Goal: Task Accomplishment & Management: Use online tool/utility

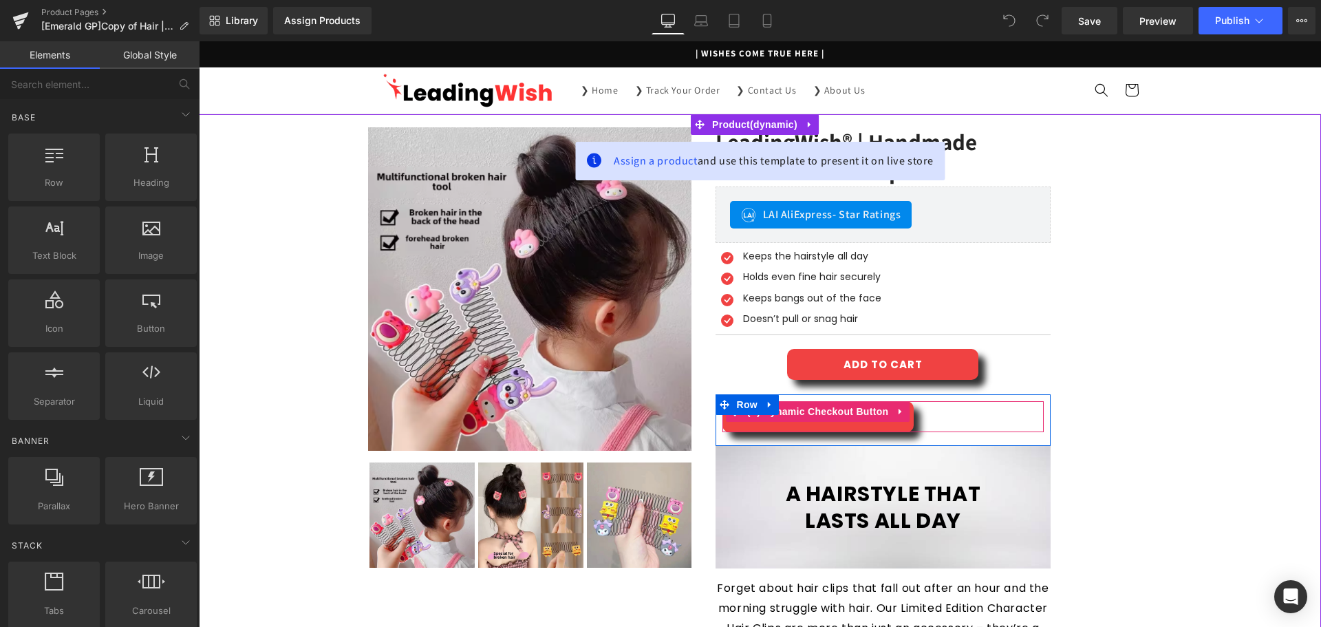
click at [969, 420] on div "BUY IT NOW" at bounding box center [884, 416] width 322 height 31
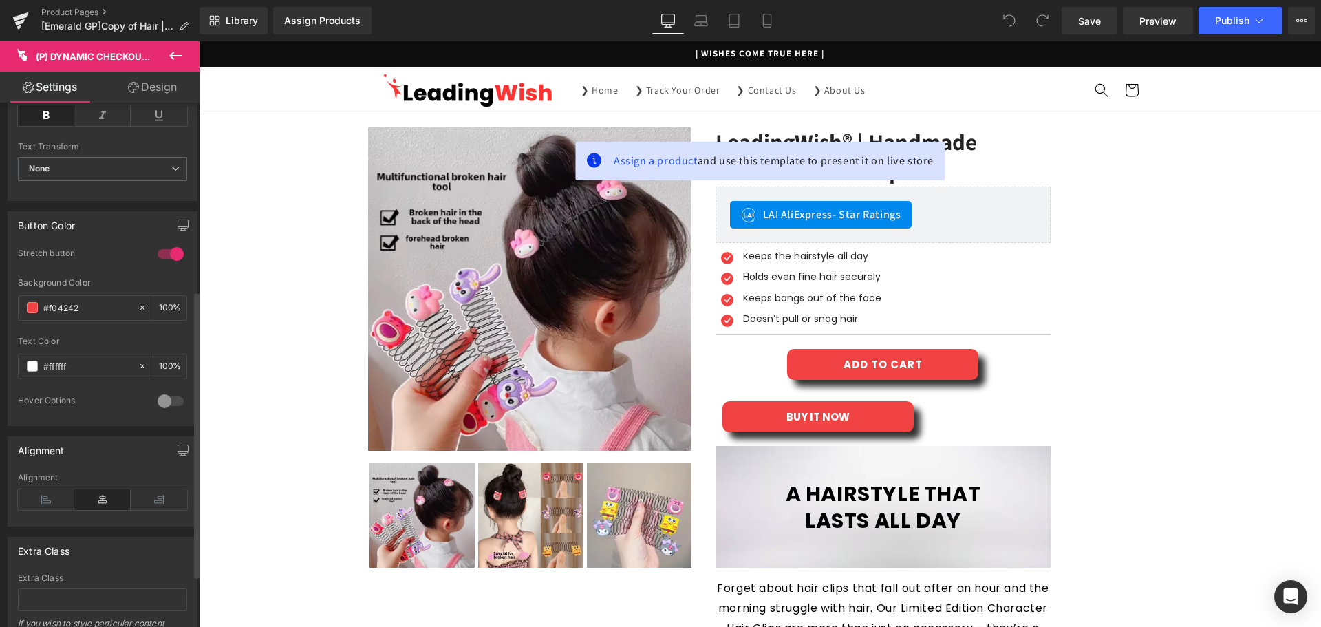
scroll to position [438, 0]
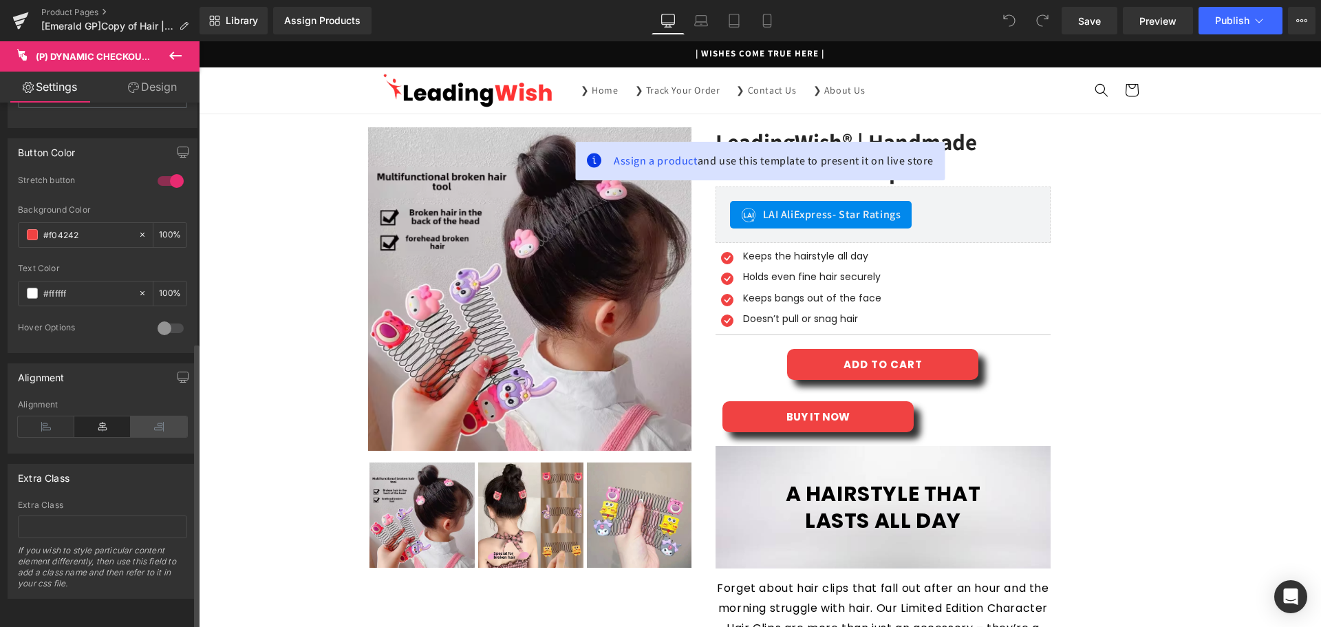
click at [145, 416] on icon at bounding box center [159, 426] width 56 height 21
click at [114, 416] on icon at bounding box center [102, 426] width 56 height 21
click at [61, 416] on icon at bounding box center [46, 426] width 56 height 21
click at [51, 416] on icon at bounding box center [46, 426] width 56 height 21
click at [106, 416] on icon at bounding box center [102, 426] width 56 height 21
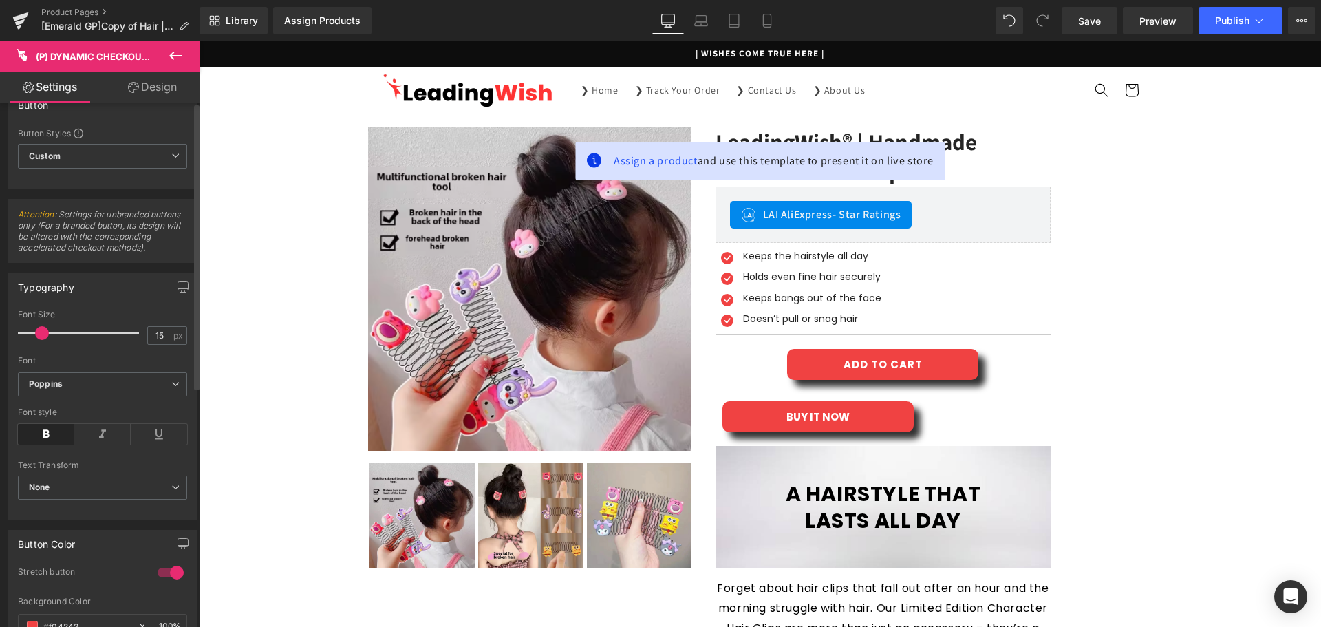
scroll to position [0, 0]
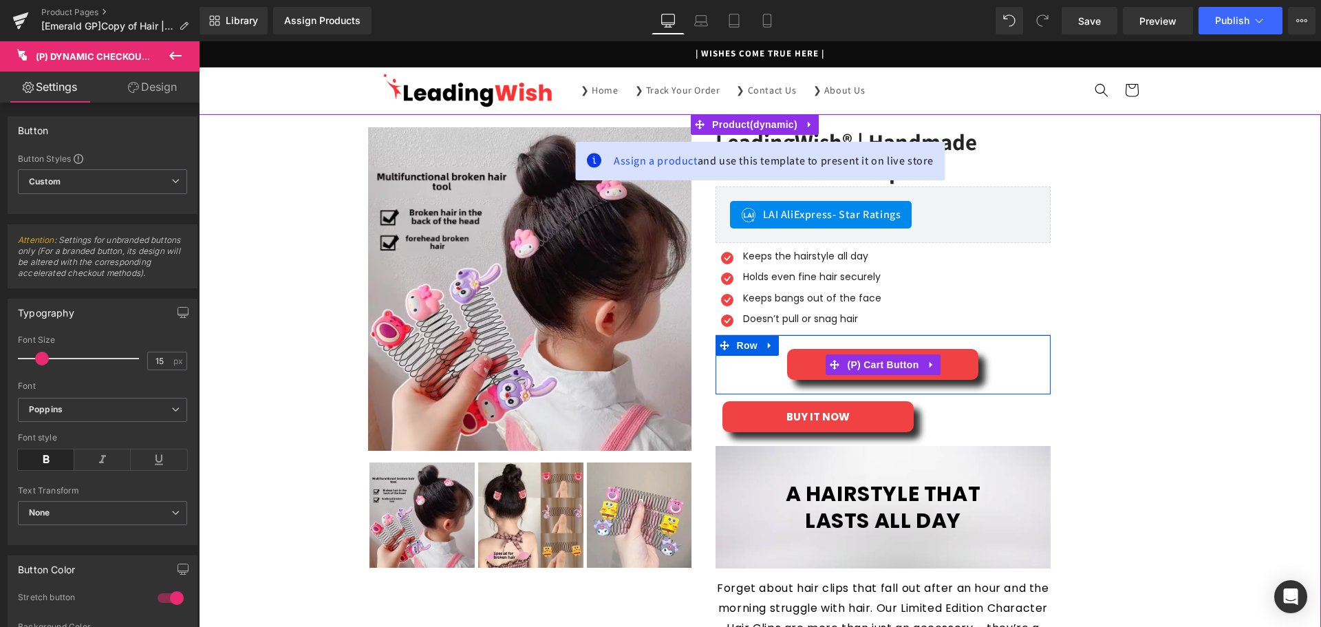
click at [986, 365] on div "ADD TO CART" at bounding box center [884, 364] width 322 height 31
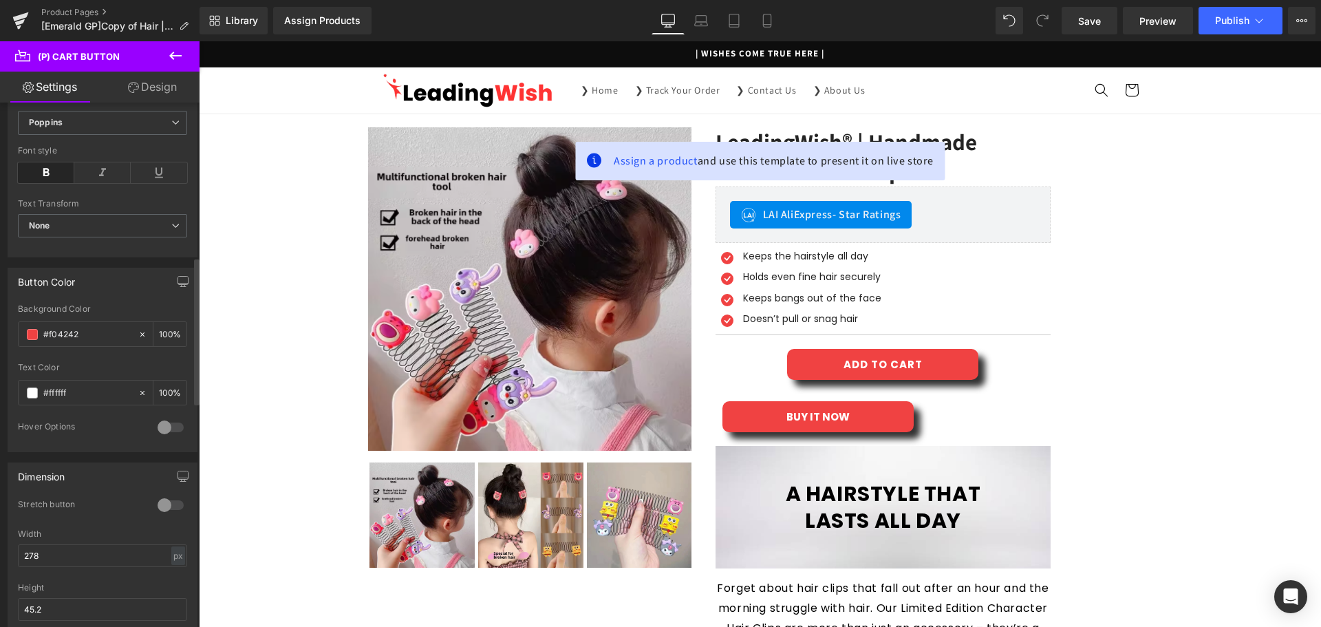
scroll to position [826, 0]
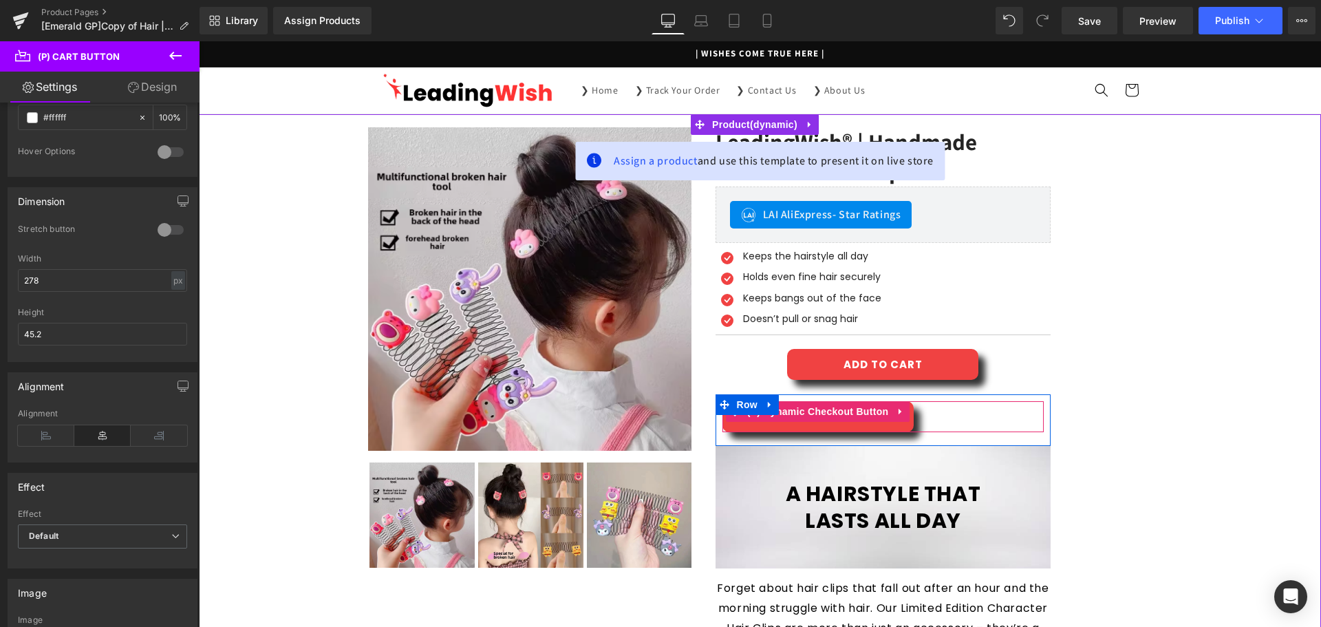
click at [979, 412] on div "BUY IT NOW" at bounding box center [884, 416] width 322 height 31
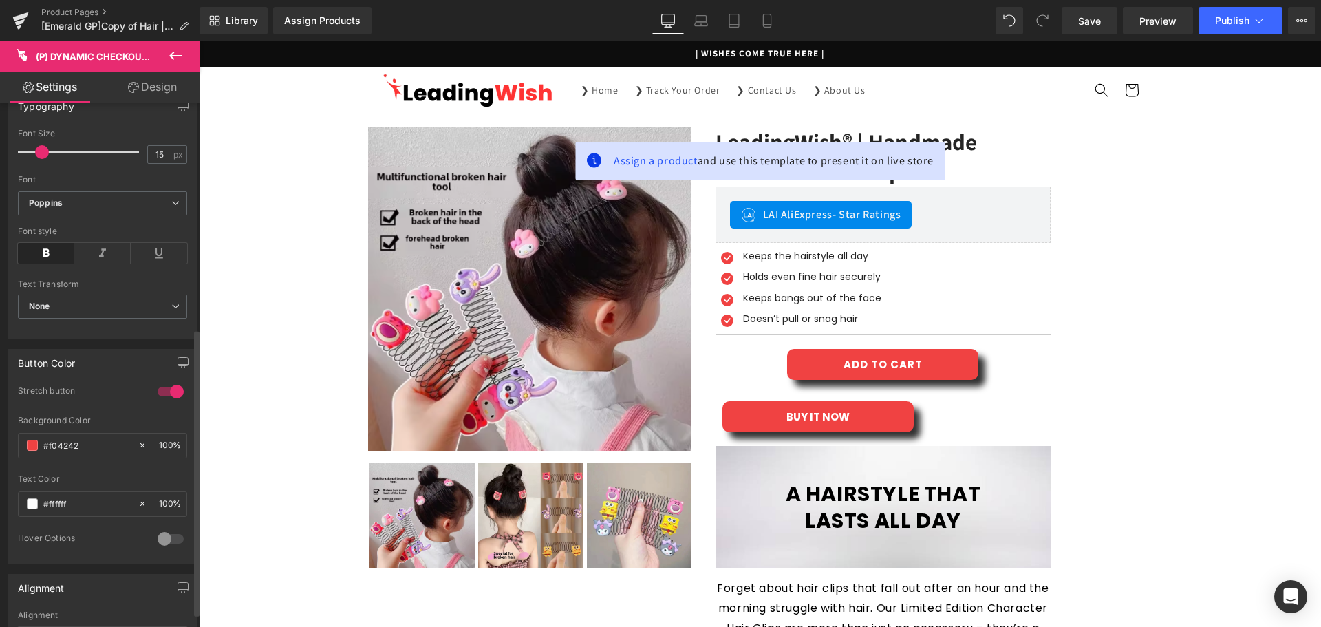
scroll to position [138, 0]
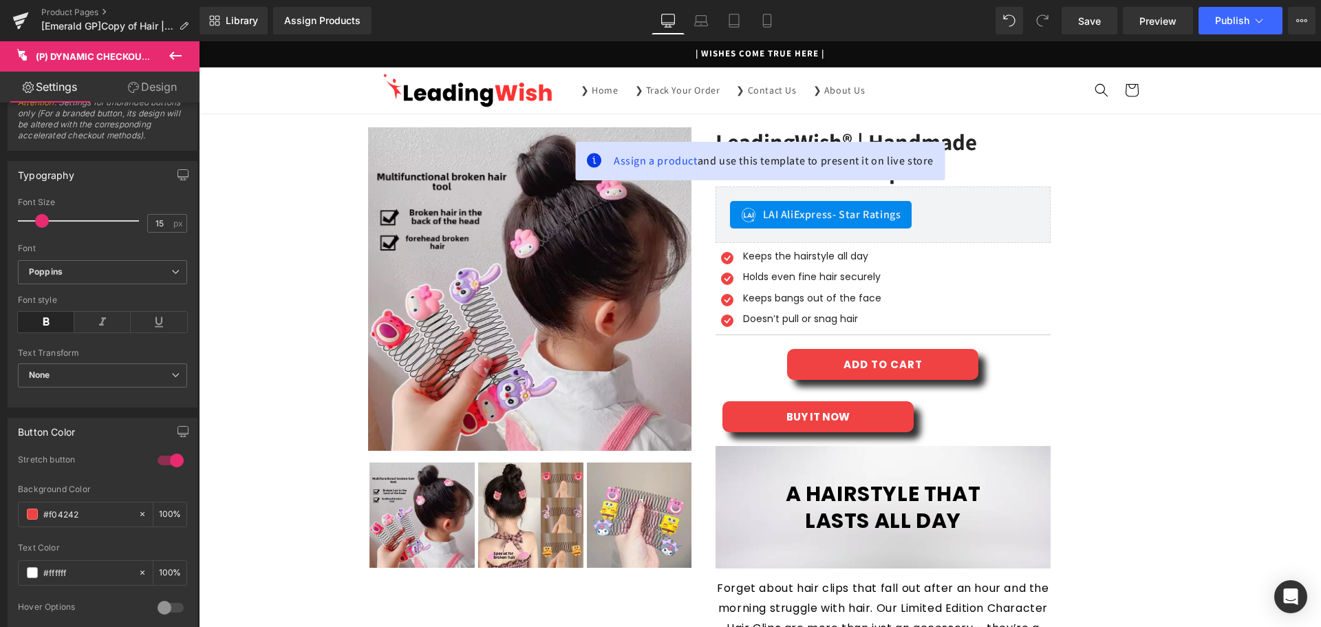
click at [156, 90] on link "Design" at bounding box center [153, 87] width 100 height 31
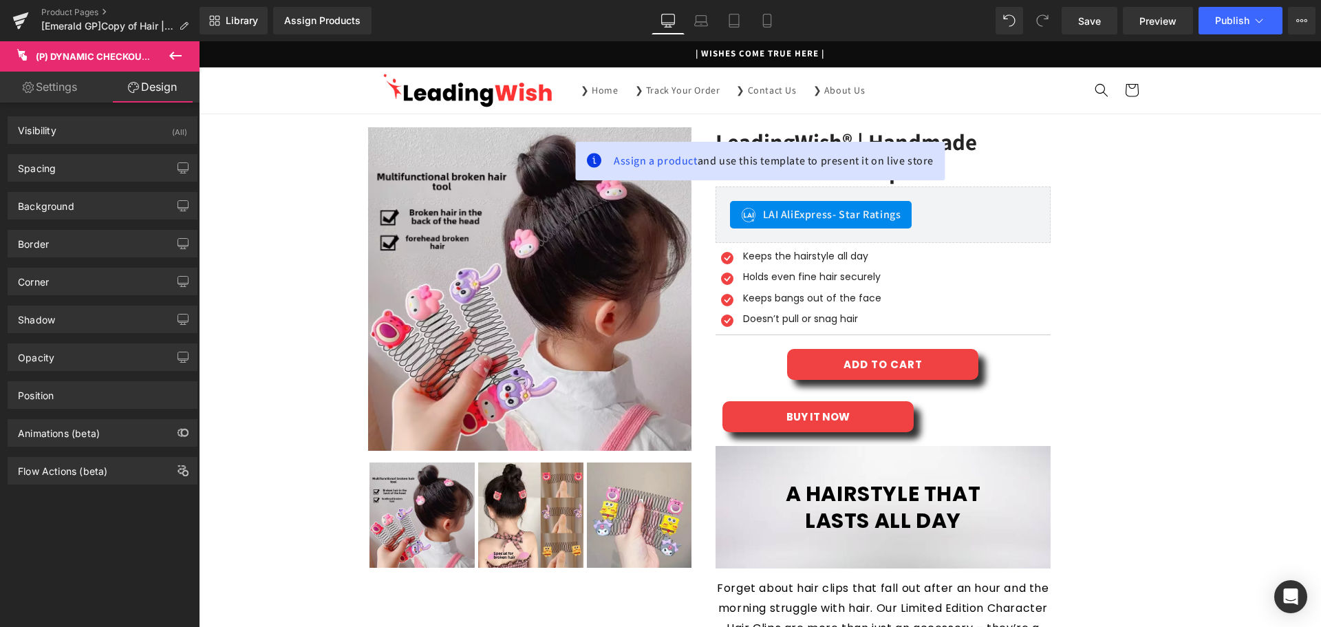
click at [178, 48] on button at bounding box center [175, 56] width 48 height 30
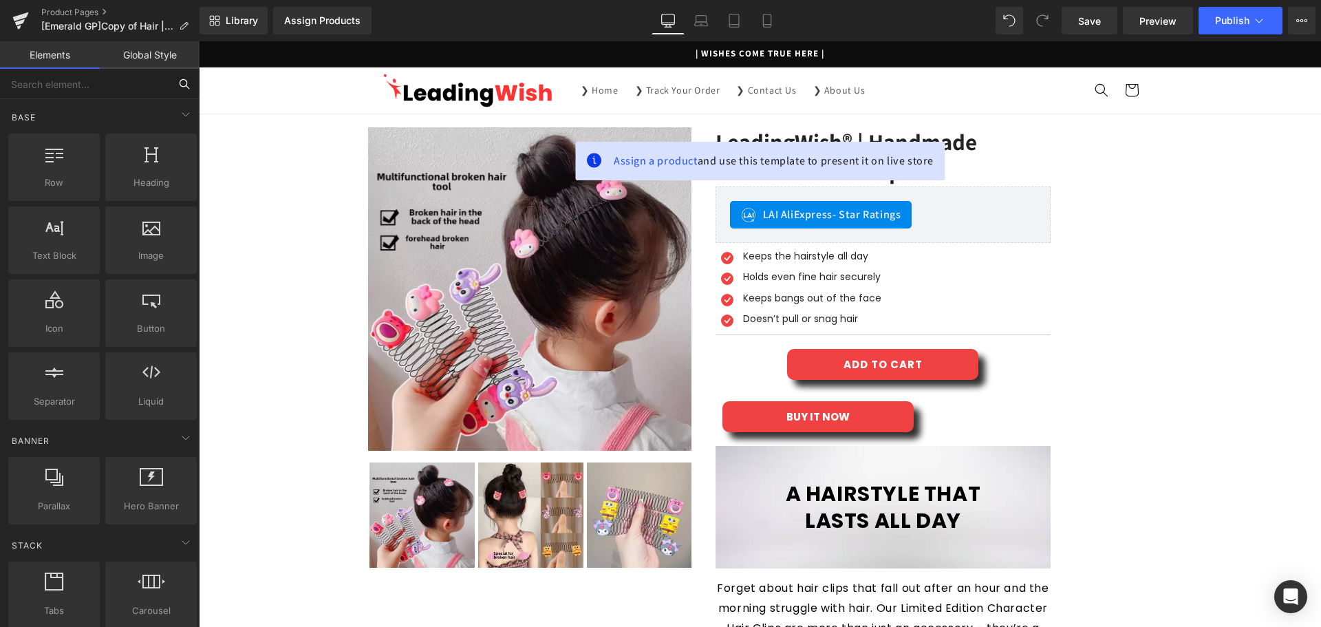
click at [124, 87] on input "text" at bounding box center [84, 84] width 169 height 30
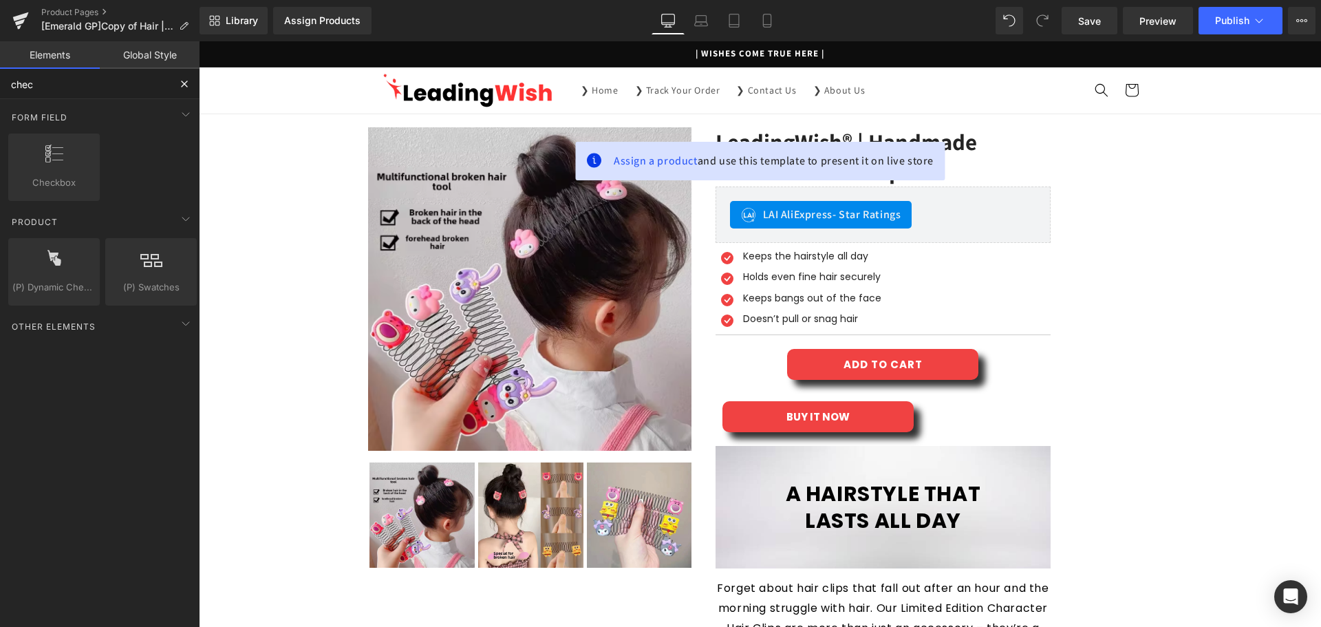
type input "check"
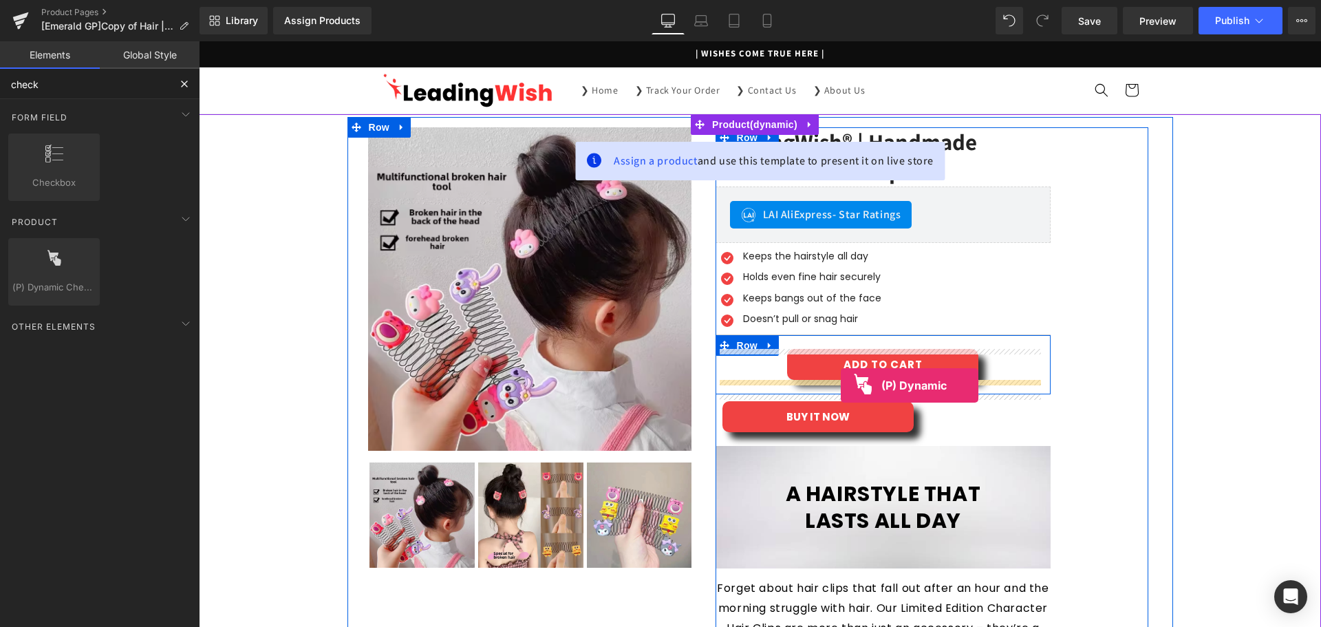
drag, startPoint x: 365, startPoint y: 312, endPoint x: 841, endPoint y: 385, distance: 481.9
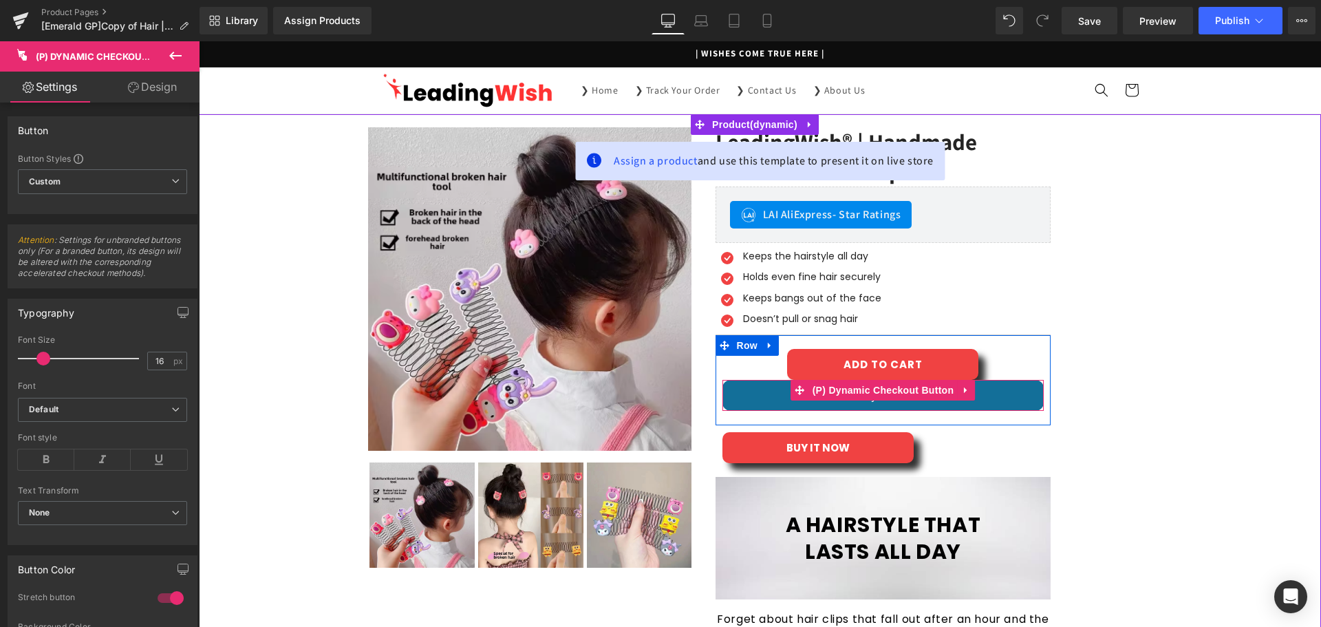
click at [758, 401] on button "Buy it now" at bounding box center [884, 395] width 322 height 31
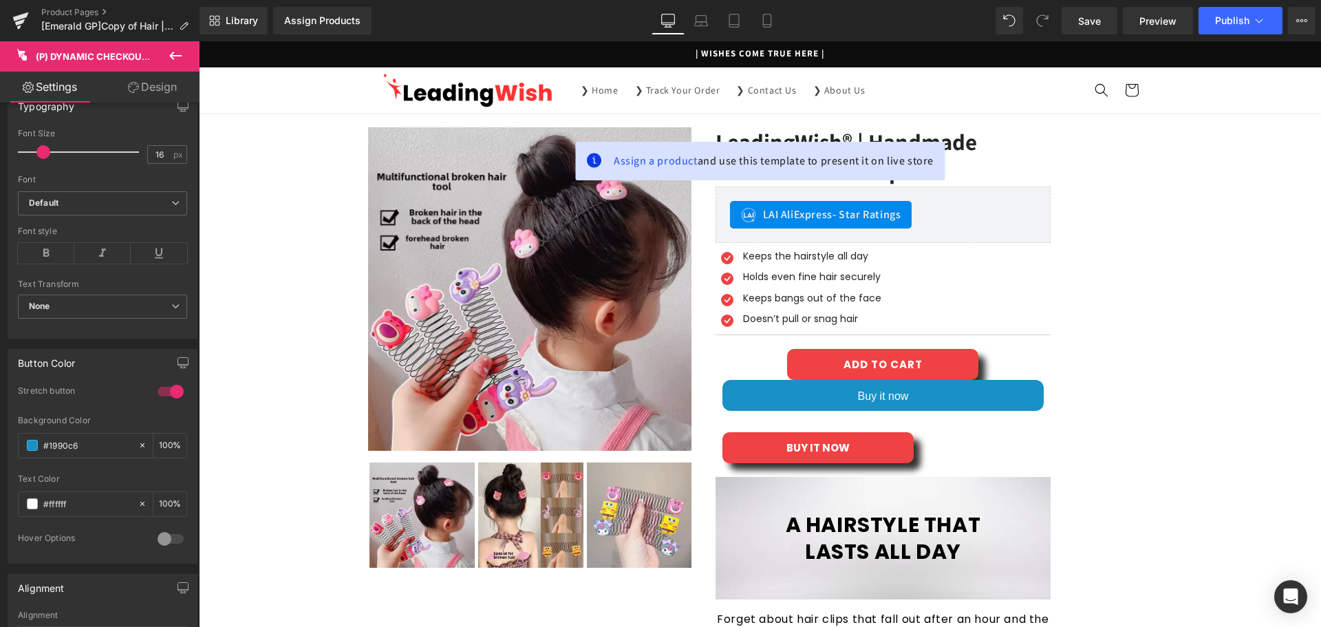
scroll to position [413, 0]
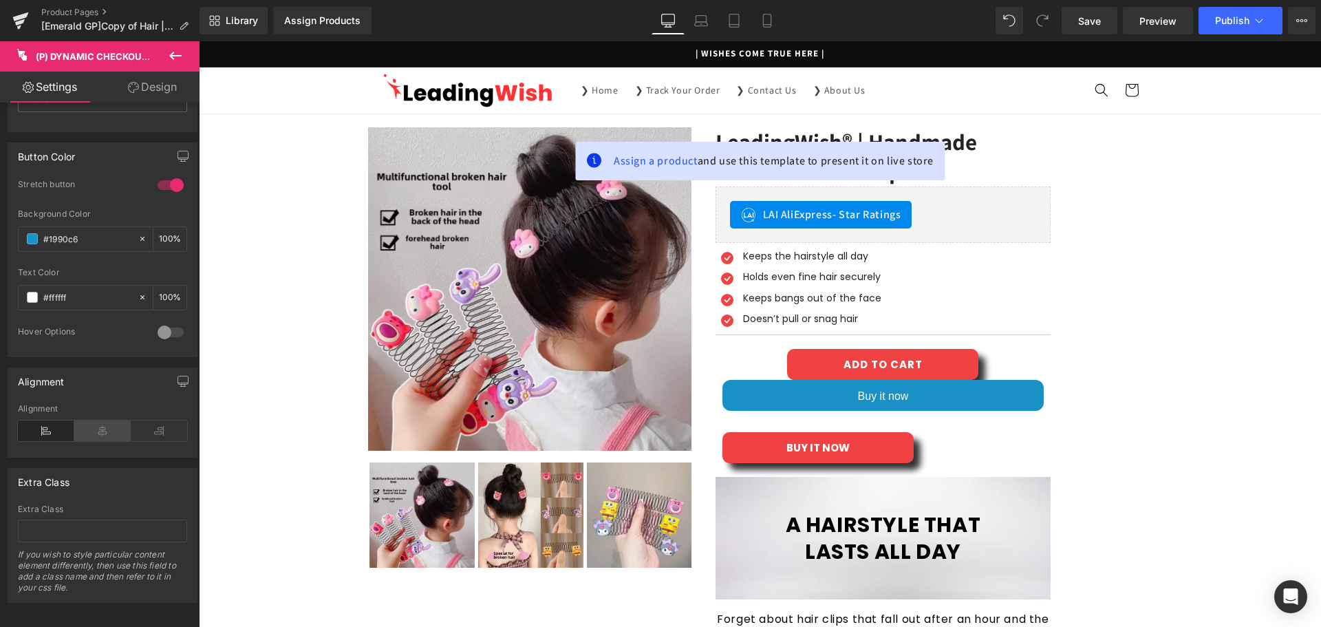
click at [108, 439] on icon at bounding box center [102, 431] width 56 height 21
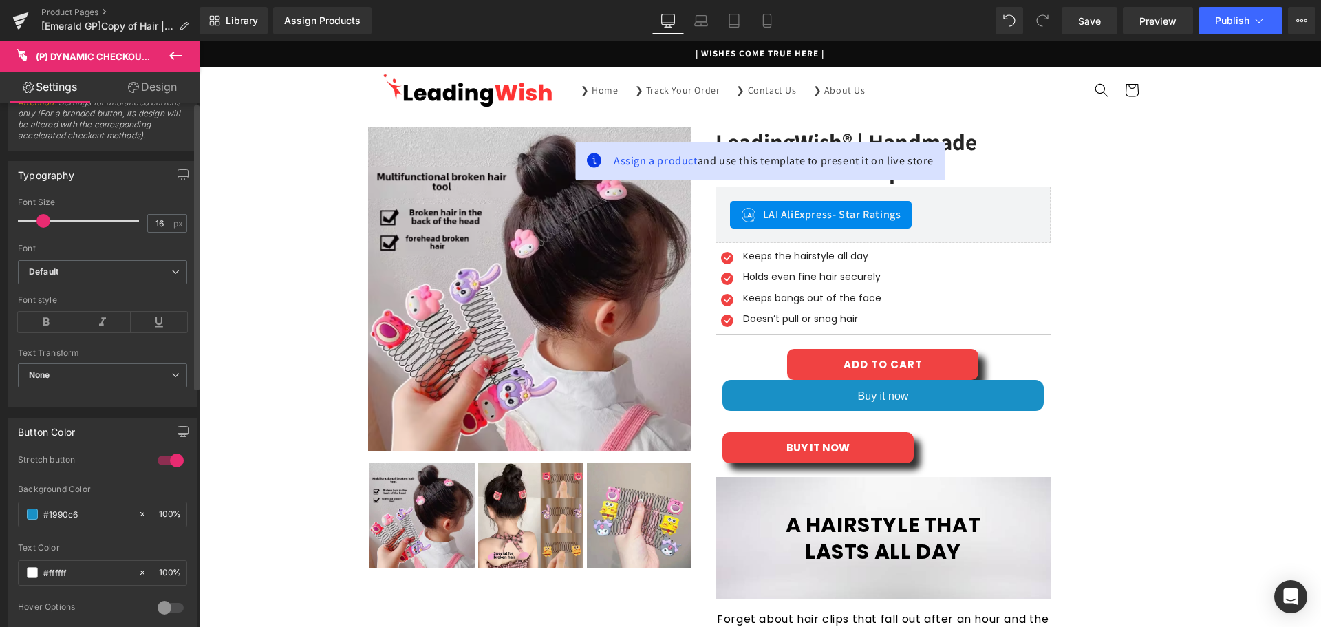
scroll to position [0, 0]
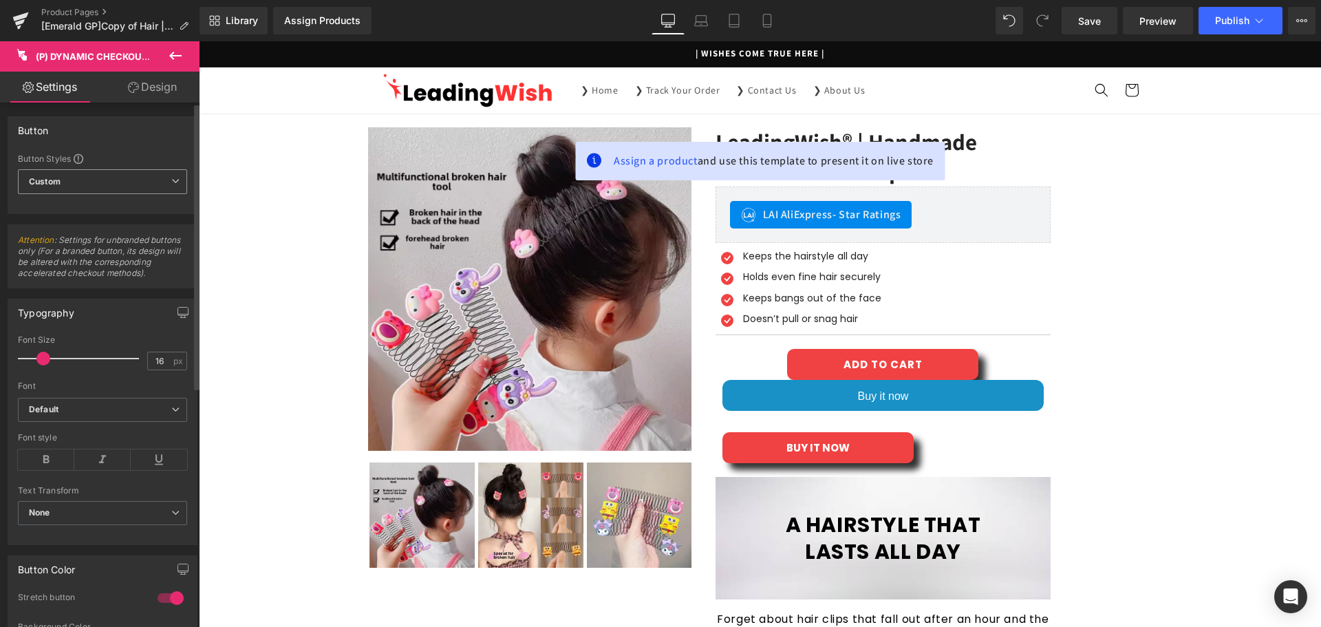
click at [147, 187] on span "Custom Setup Global Style" at bounding box center [102, 181] width 169 height 25
click at [151, 187] on span "Custom Setup Global Style" at bounding box center [100, 181] width 164 height 25
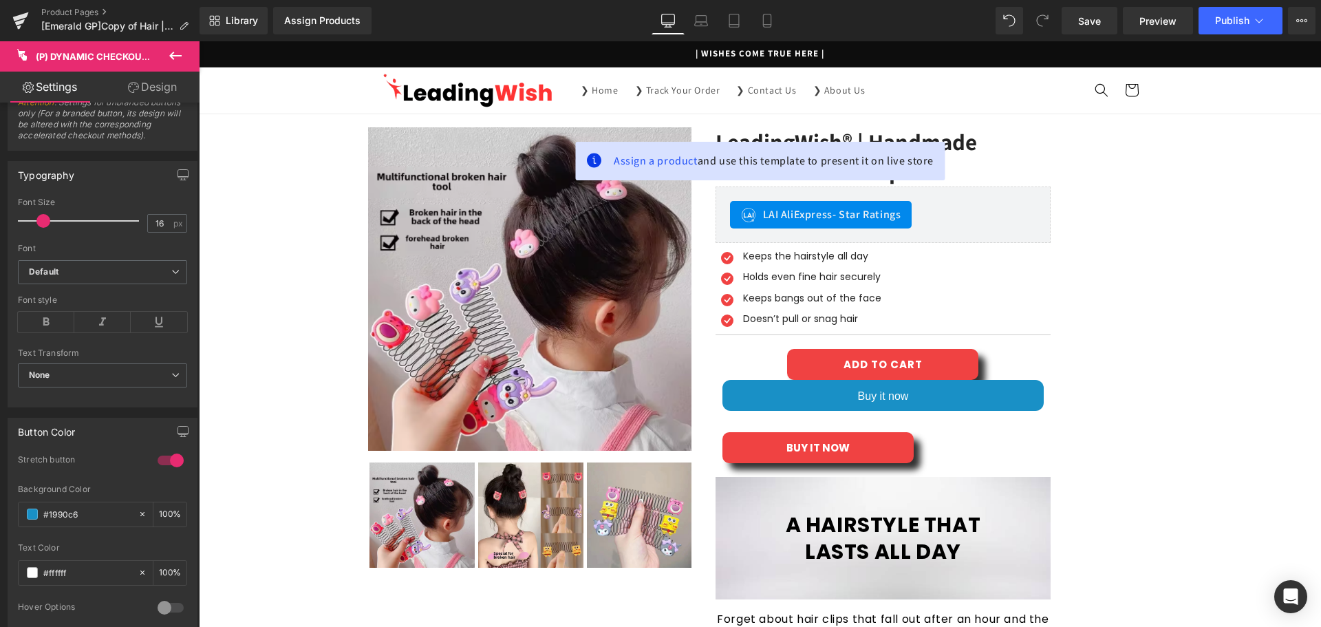
drag, startPoint x: 155, startPoint y: 87, endPoint x: 134, endPoint y: 191, distance: 105.4
click at [155, 87] on link "Design" at bounding box center [153, 87] width 100 height 31
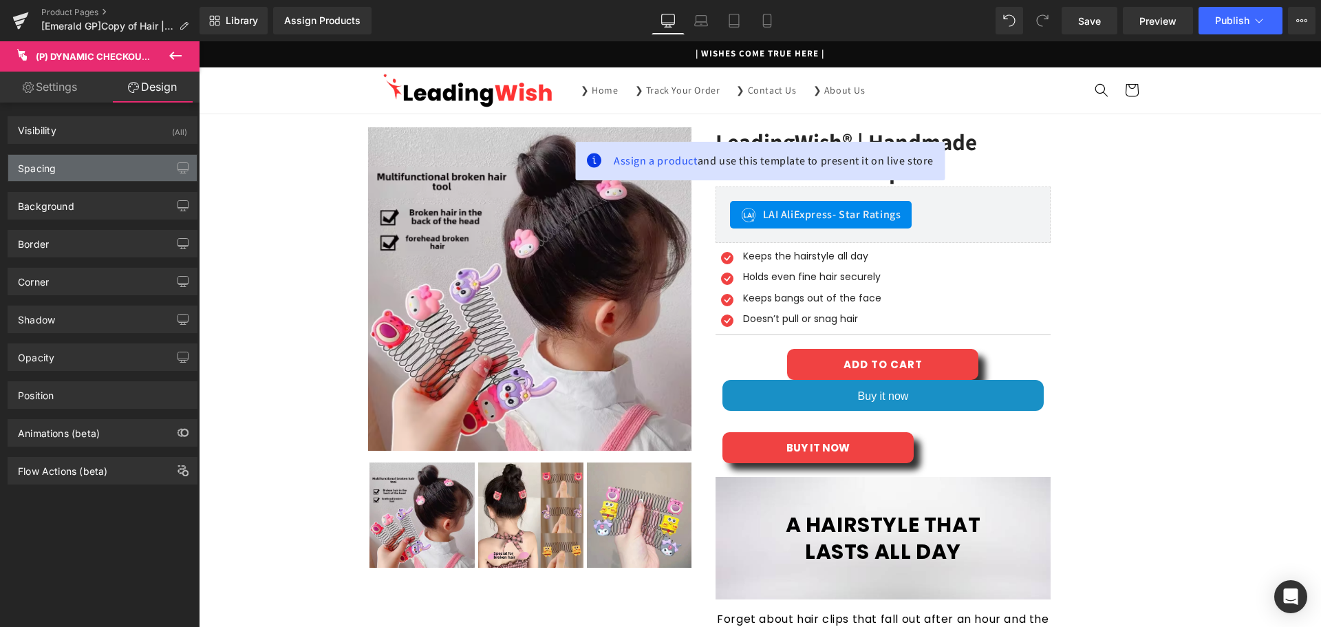
type input "0"
type input "16"
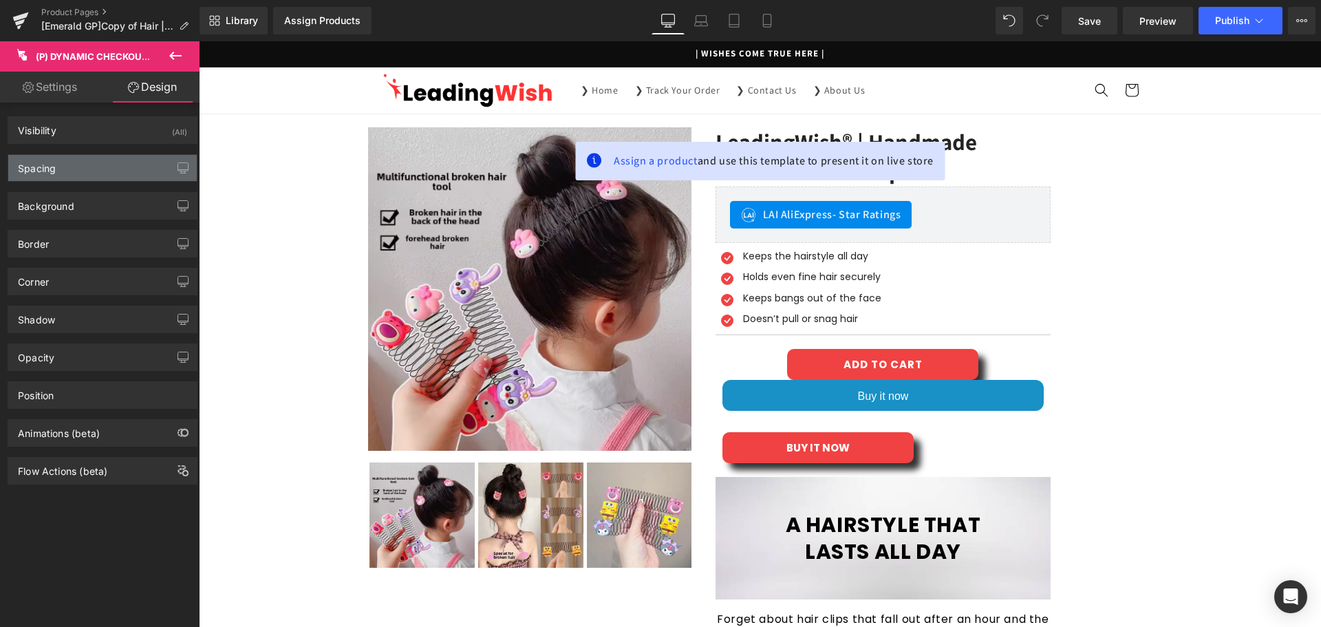
type input "32"
type input "16"
type input "32"
click at [129, 162] on div "Spacing" at bounding box center [102, 168] width 189 height 26
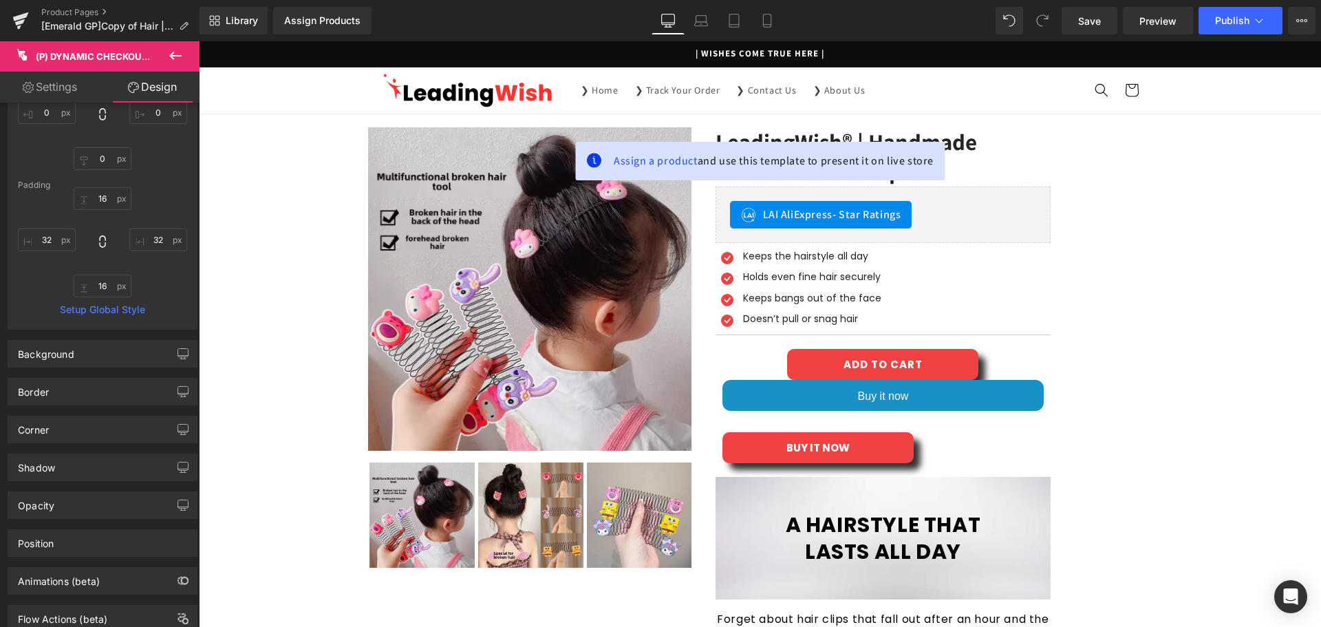
scroll to position [182, 0]
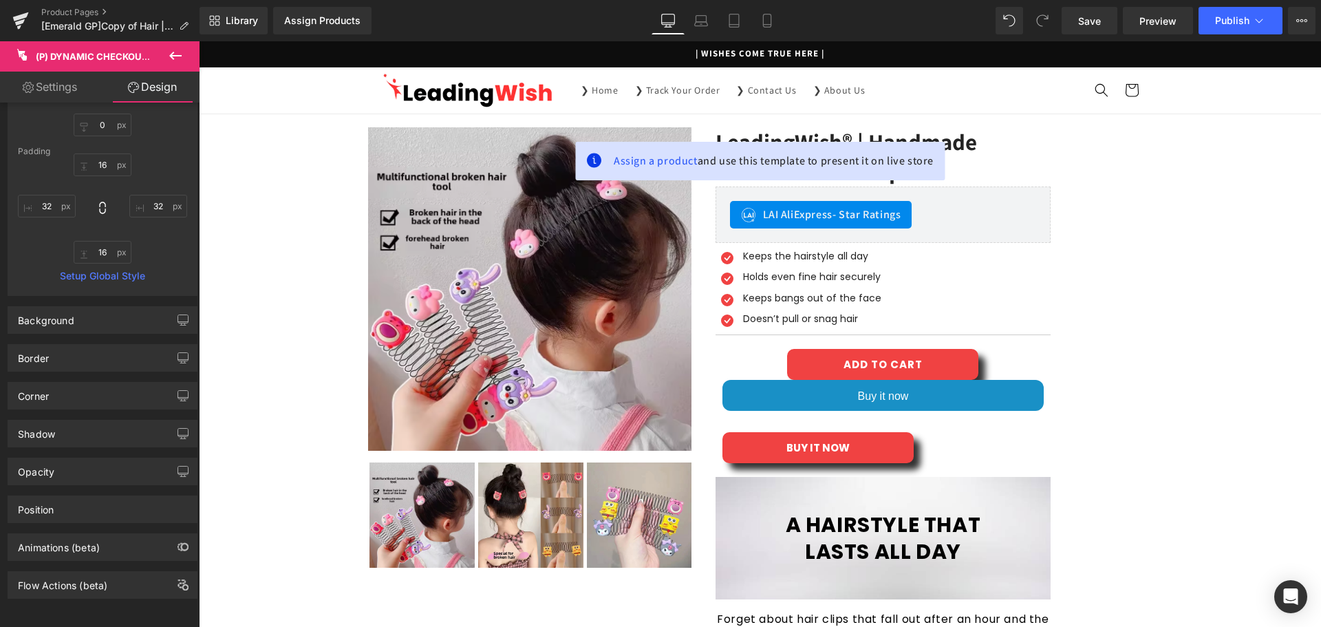
click at [50, 87] on link "Settings" at bounding box center [50, 87] width 100 height 31
type input "100"
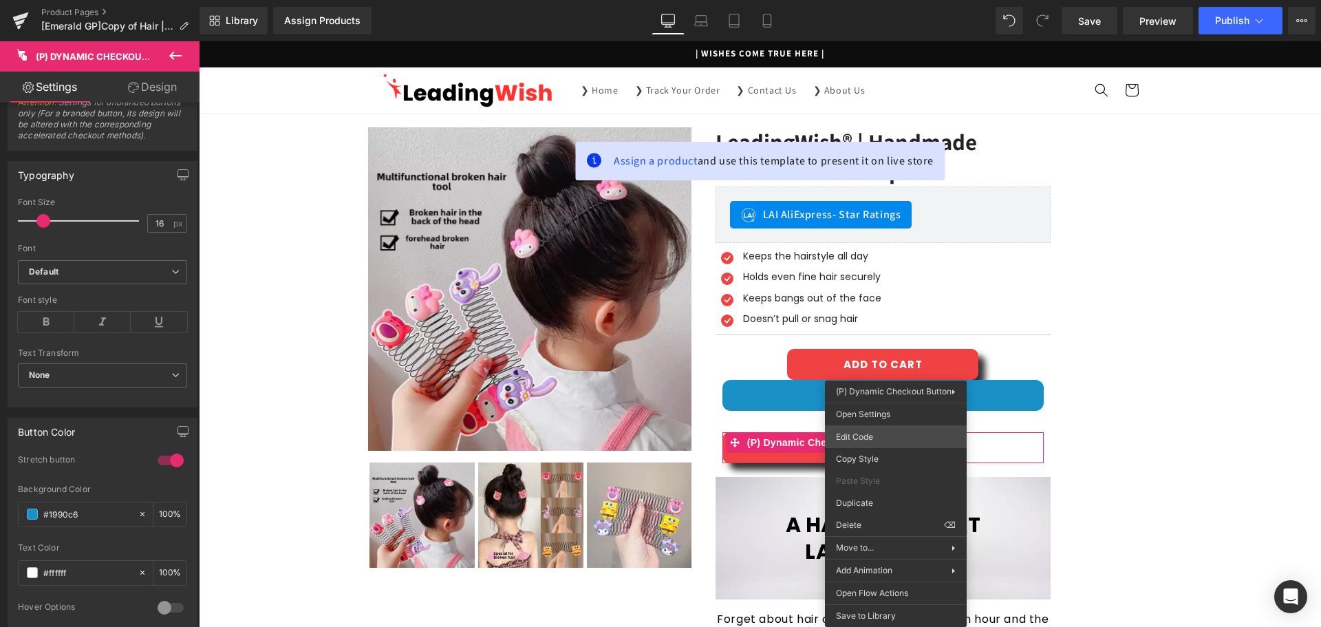
click at [874, 0] on div "(P) Dynamic Checkout Button You are previewing how the will restyle your page. …" at bounding box center [660, 0] width 1321 height 0
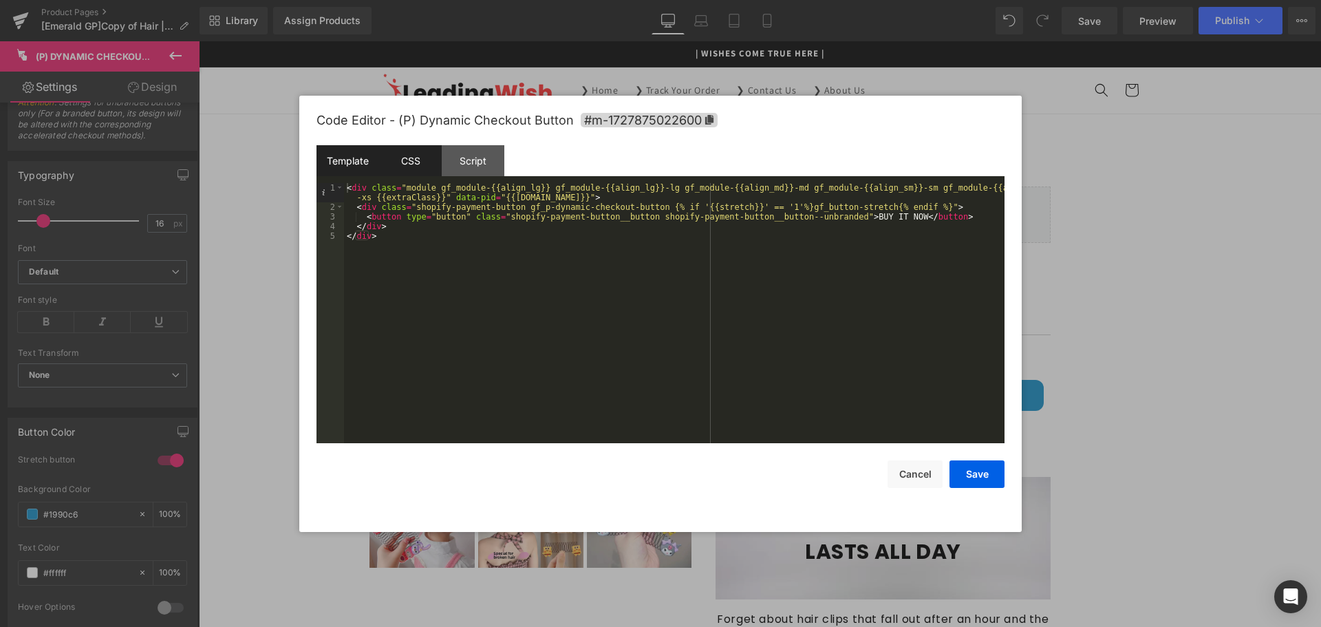
click at [432, 156] on div "CSS" at bounding box center [410, 160] width 63 height 31
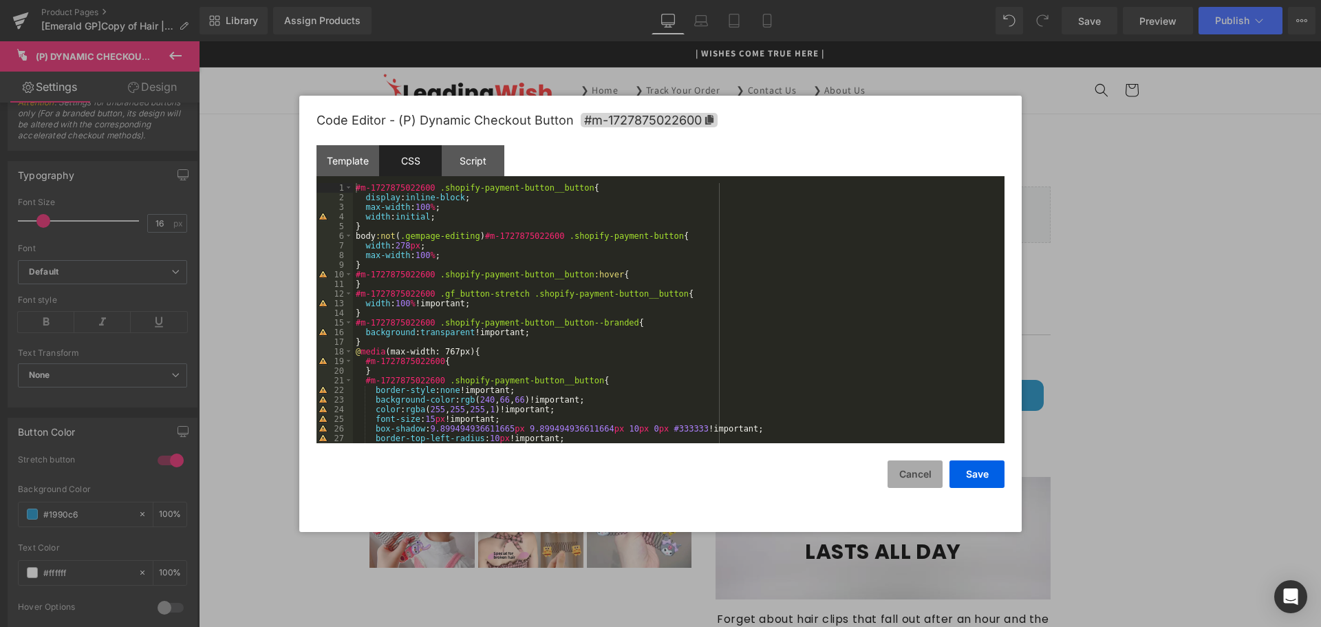
click at [921, 480] on button "Cancel" at bounding box center [915, 474] width 55 height 28
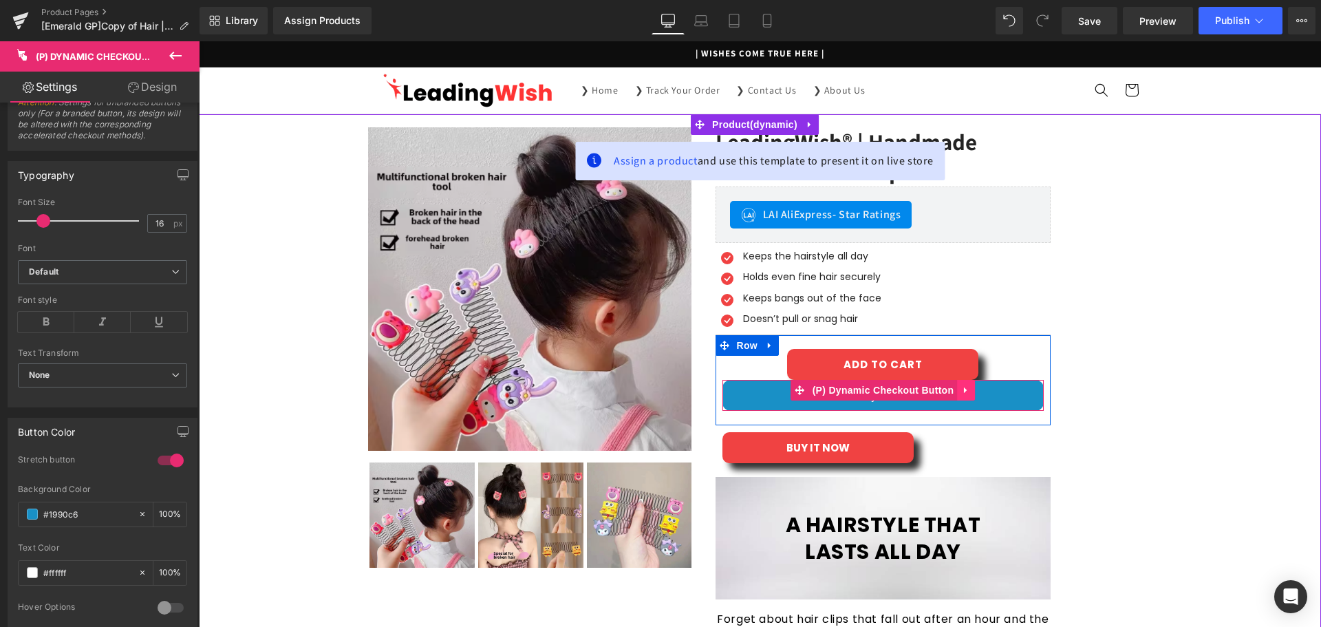
click at [963, 400] on link at bounding box center [966, 390] width 18 height 21
click at [972, 390] on icon at bounding box center [975, 390] width 10 height 10
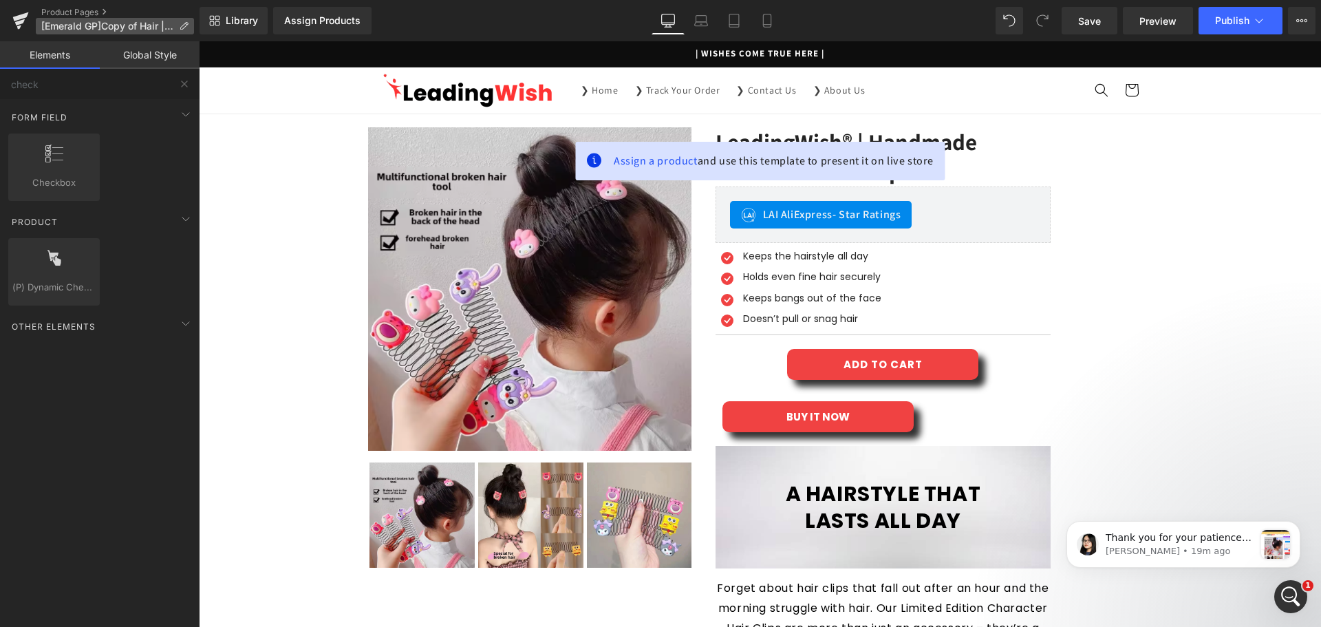
scroll to position [0, 0]
